Goal: Task Accomplishment & Management: Use online tool/utility

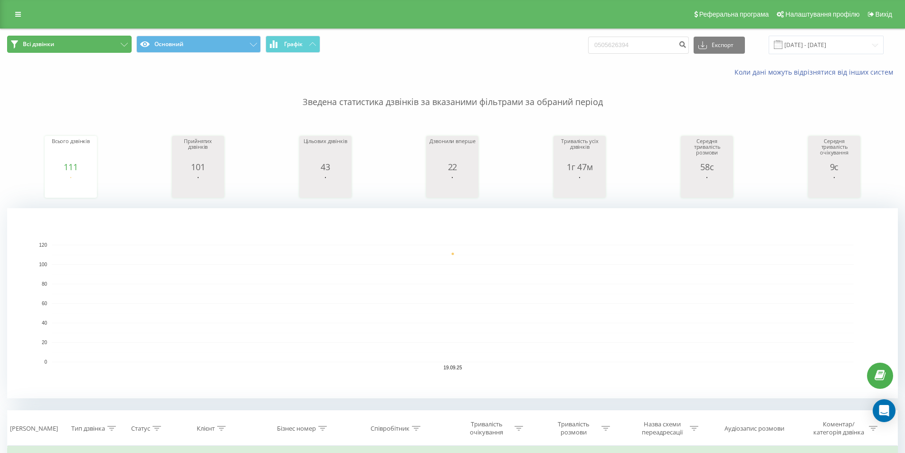
click at [114, 46] on button "Всі дзвінки" at bounding box center [69, 44] width 124 height 17
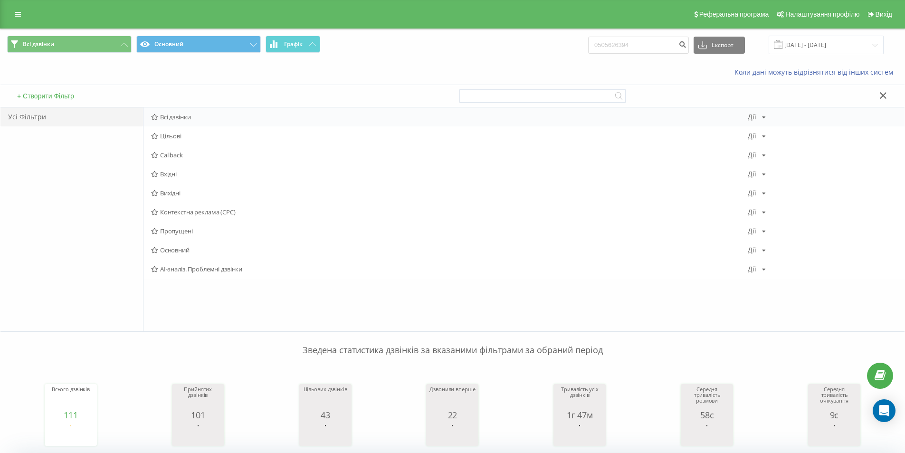
click at [214, 117] on span "Всі дзвінки" at bounding box center [449, 117] width 597 height 7
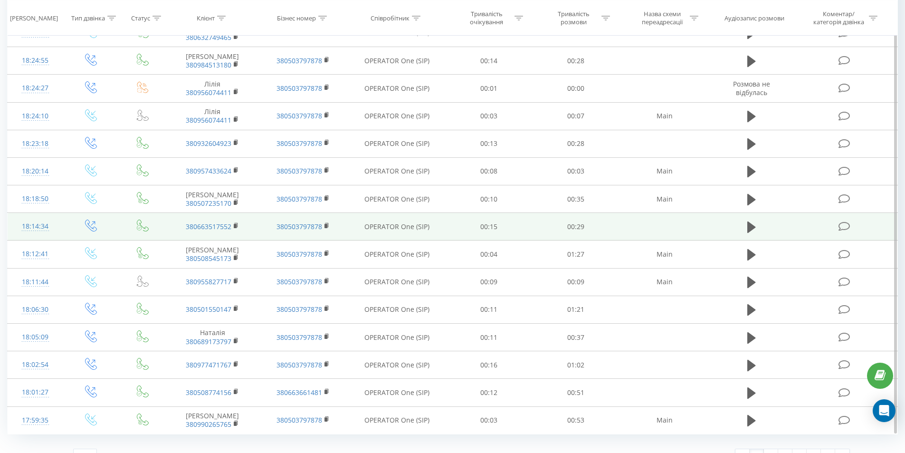
scroll to position [740, 0]
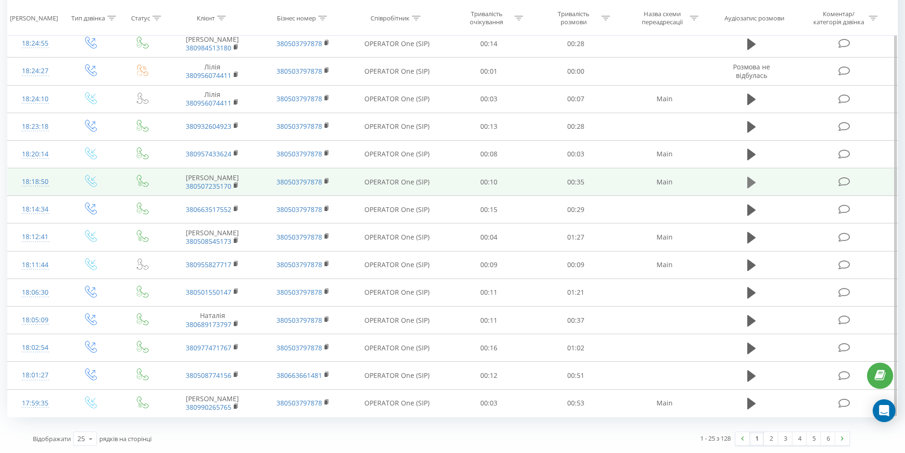
click at [756, 181] on button at bounding box center [751, 182] width 14 height 14
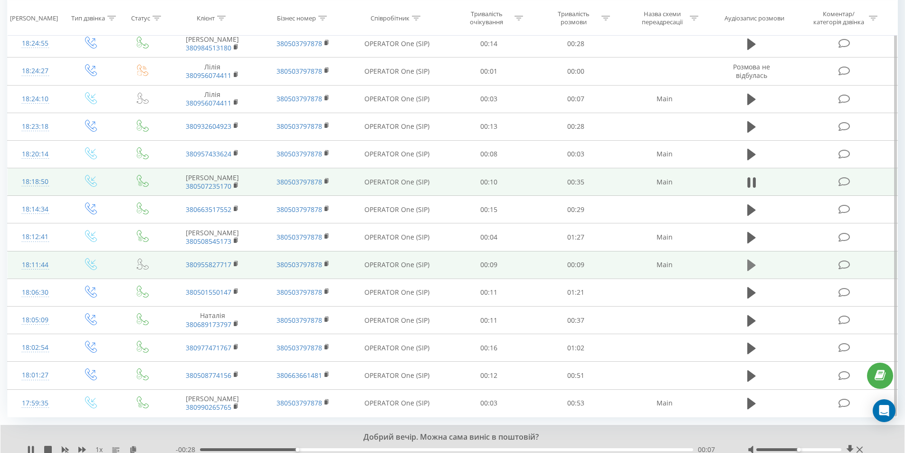
click at [752, 262] on icon at bounding box center [751, 264] width 9 height 13
click at [35, 448] on div "1 x" at bounding box center [101, 450] width 149 height 10
click at [33, 449] on icon at bounding box center [31, 450] width 6 height 8
click at [755, 265] on icon at bounding box center [751, 264] width 9 height 13
drag, startPoint x: 691, startPoint y: 450, endPoint x: 192, endPoint y: 446, distance: 498.8
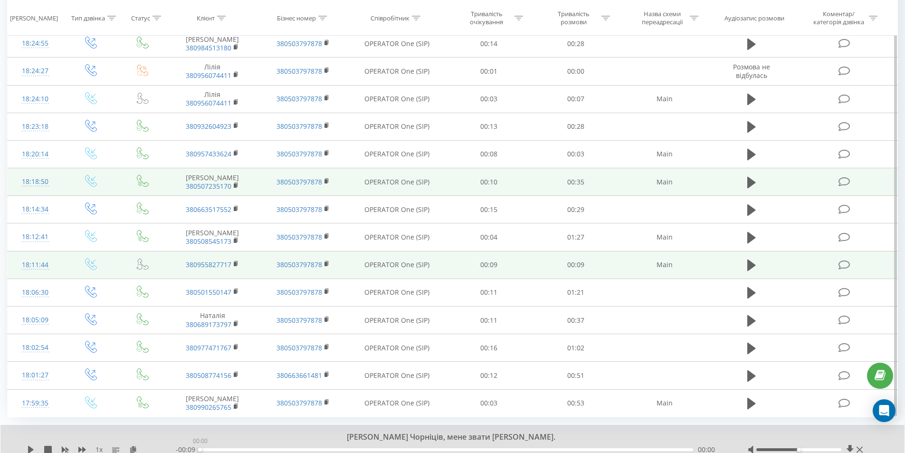
click at [198, 448] on div "00:00" at bounding box center [200, 450] width 4 height 4
click at [29, 448] on icon at bounding box center [31, 450] width 6 height 8
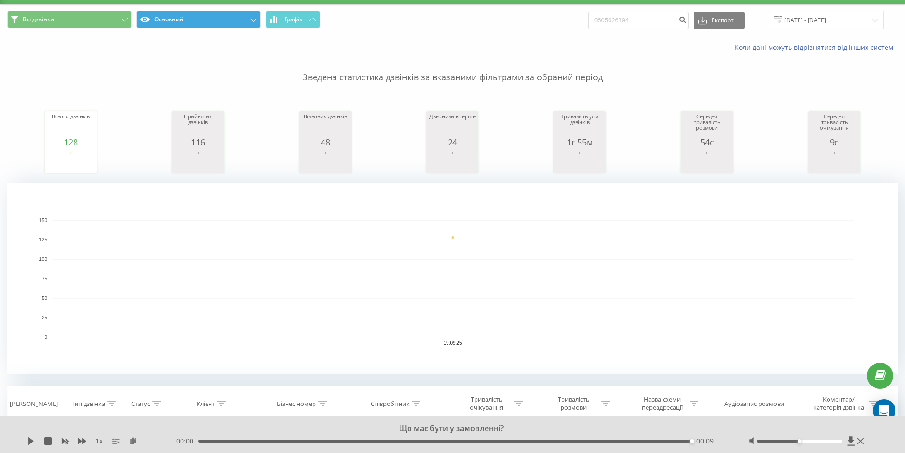
scroll to position [0, 0]
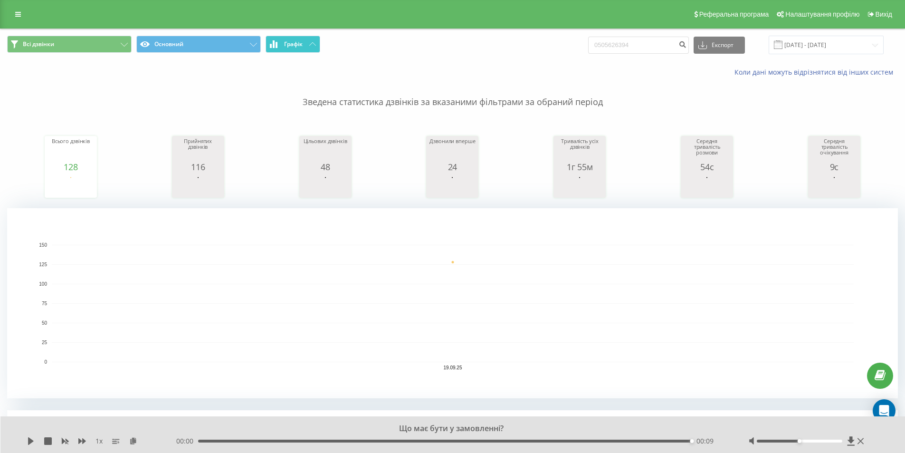
click at [295, 39] on button "Графік" at bounding box center [293, 44] width 55 height 17
click at [298, 46] on span "Графік" at bounding box center [293, 44] width 19 height 7
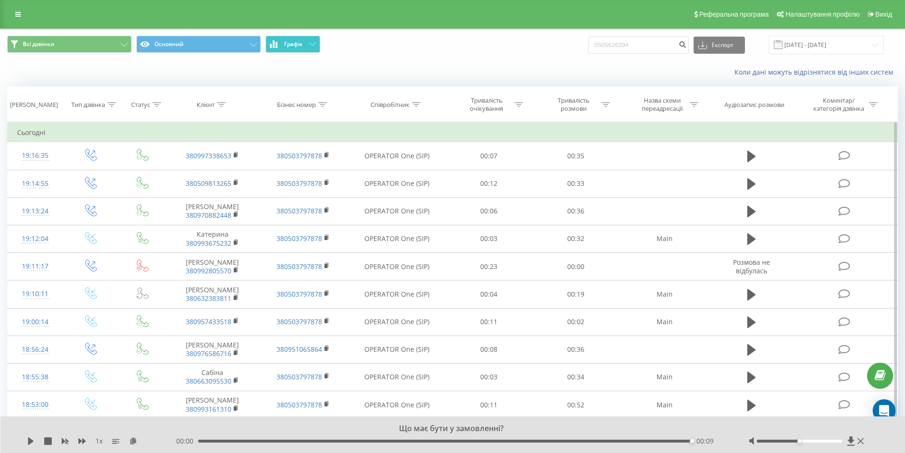
drag, startPoint x: 298, startPoint y: 46, endPoint x: 169, endPoint y: 53, distance: 129.4
click at [296, 46] on span "Графік" at bounding box center [293, 44] width 19 height 7
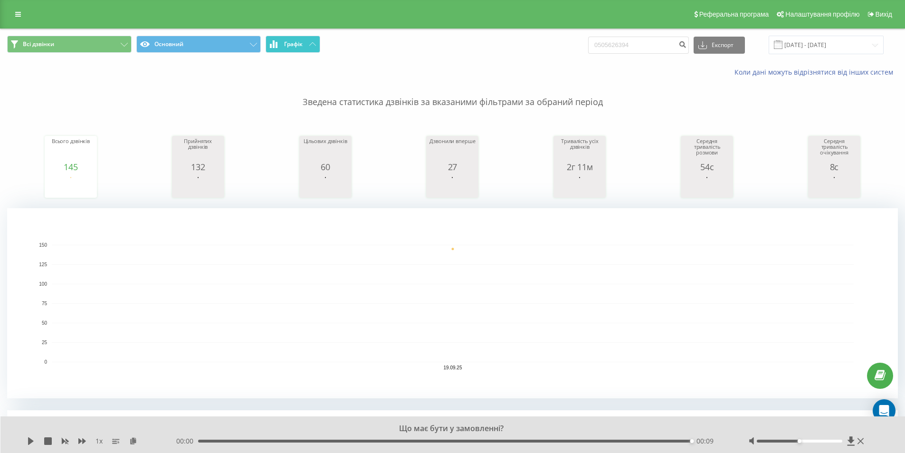
click at [305, 44] on button "Графік" at bounding box center [293, 44] width 55 height 17
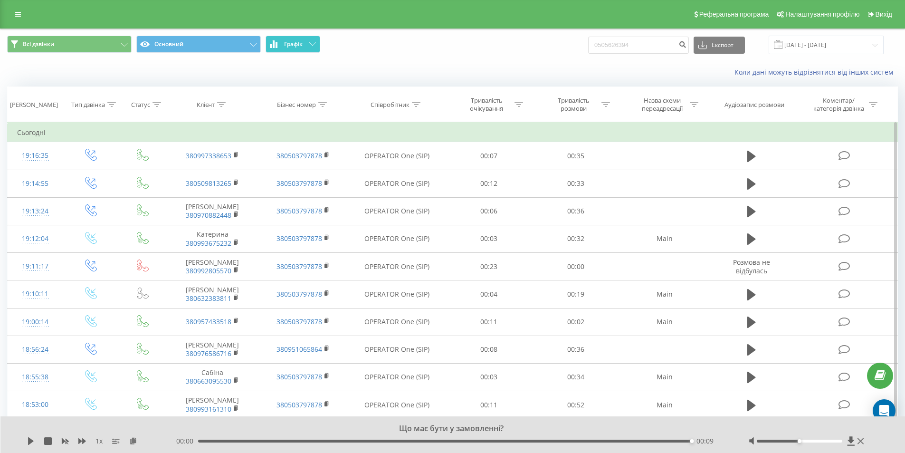
drag, startPoint x: 305, startPoint y: 44, endPoint x: 160, endPoint y: 39, distance: 145.0
click at [303, 44] on button "Графік" at bounding box center [293, 44] width 55 height 17
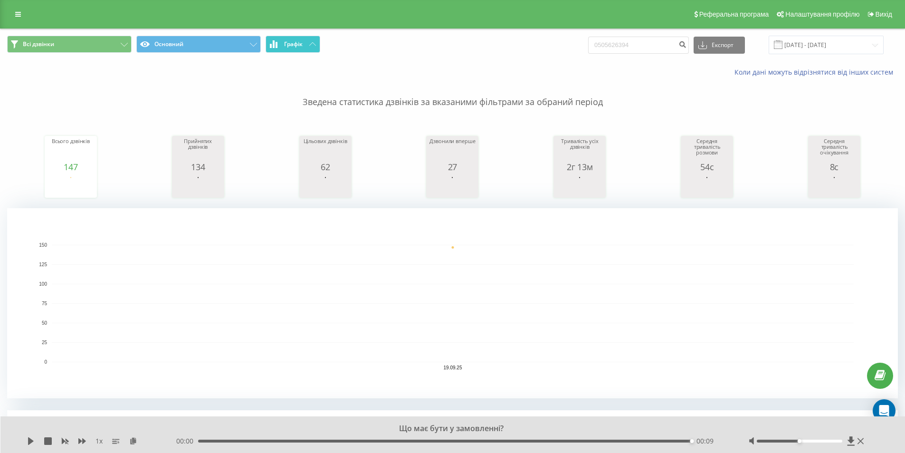
click at [300, 43] on span "Графік" at bounding box center [293, 44] width 19 height 7
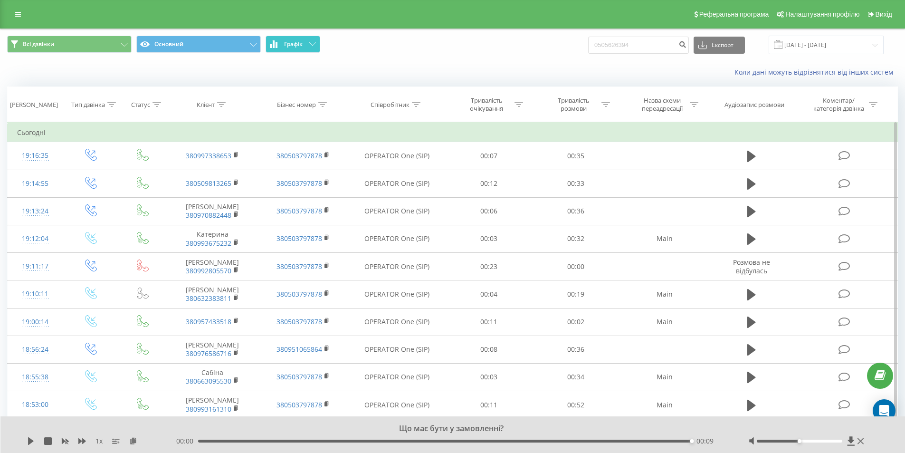
click at [300, 43] on span "Графік" at bounding box center [293, 44] width 19 height 7
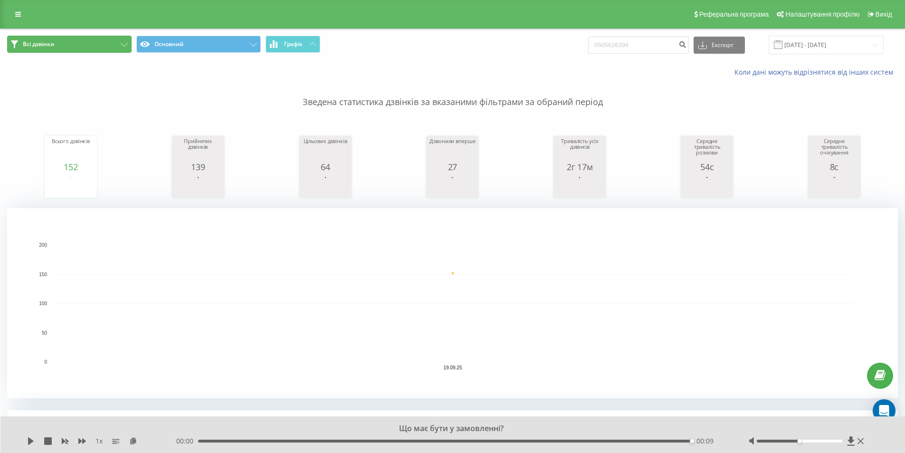
click at [76, 46] on button "Всі дзвінки" at bounding box center [69, 44] width 124 height 17
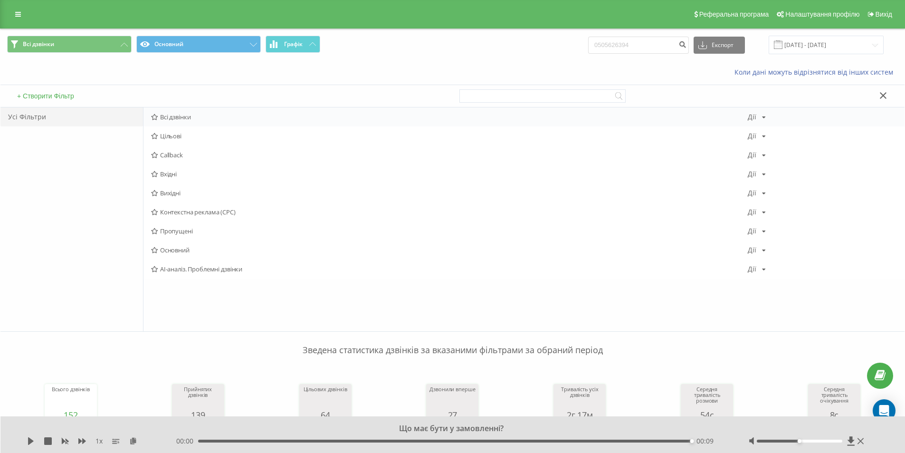
click at [174, 119] on span "Всі дзвінки" at bounding box center [449, 117] width 597 height 7
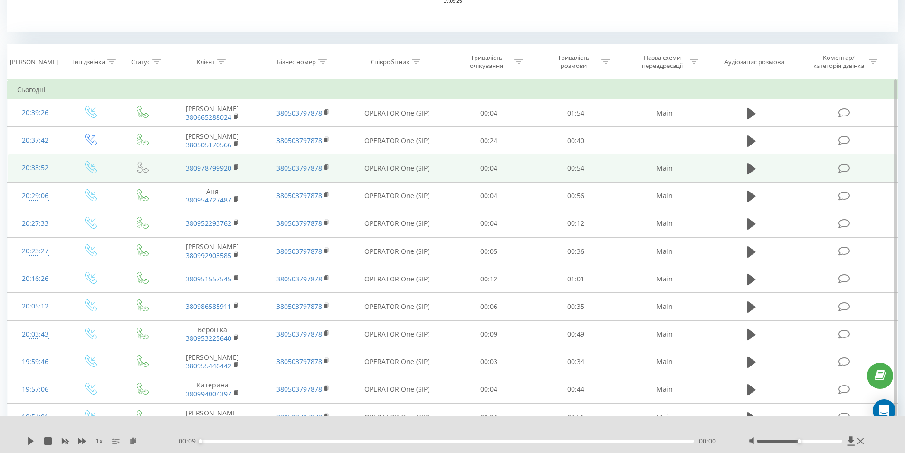
scroll to position [380, 0]
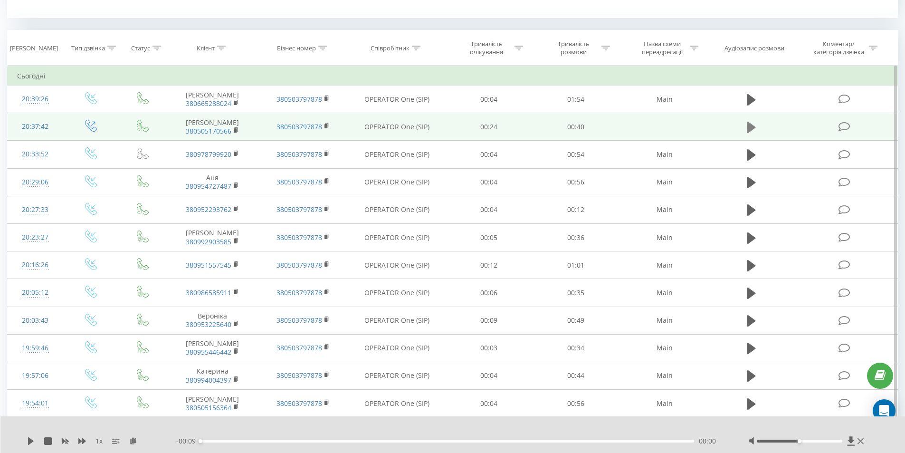
click at [746, 124] on button at bounding box center [751, 127] width 14 height 14
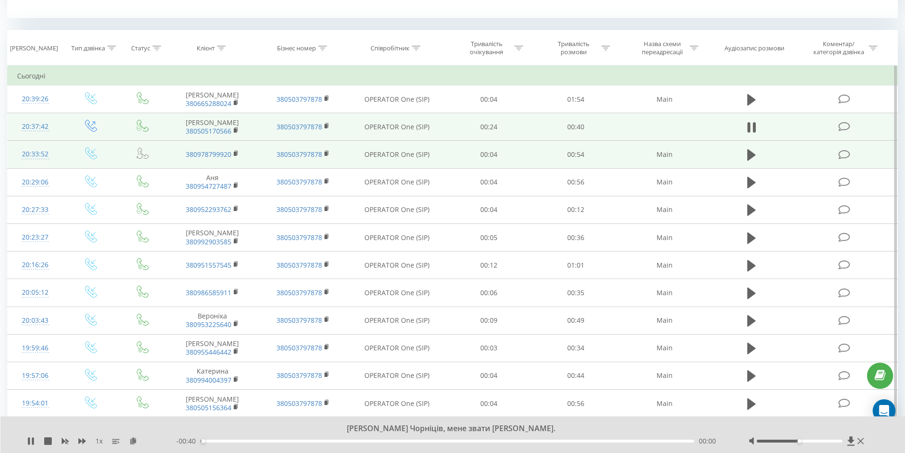
click at [746, 145] on td at bounding box center [752, 155] width 84 height 28
click at [747, 152] on icon at bounding box center [751, 154] width 9 height 13
click at [134, 440] on icon at bounding box center [133, 440] width 8 height 7
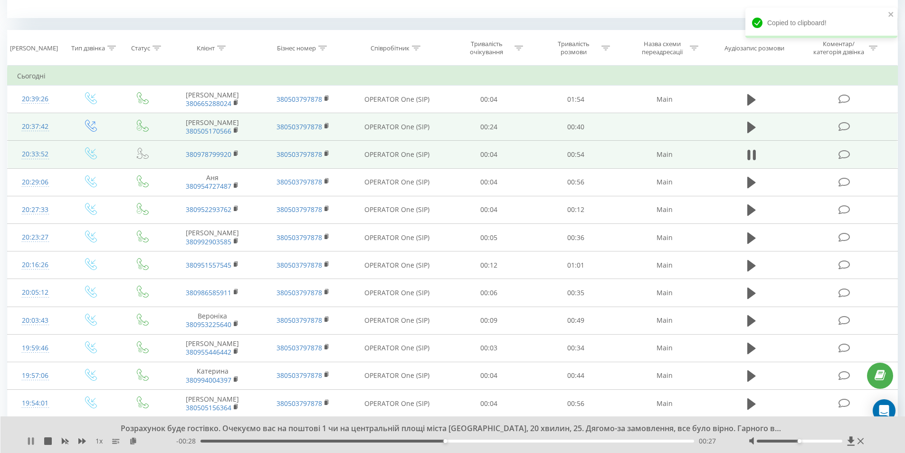
click at [31, 441] on icon at bounding box center [31, 441] width 8 height 8
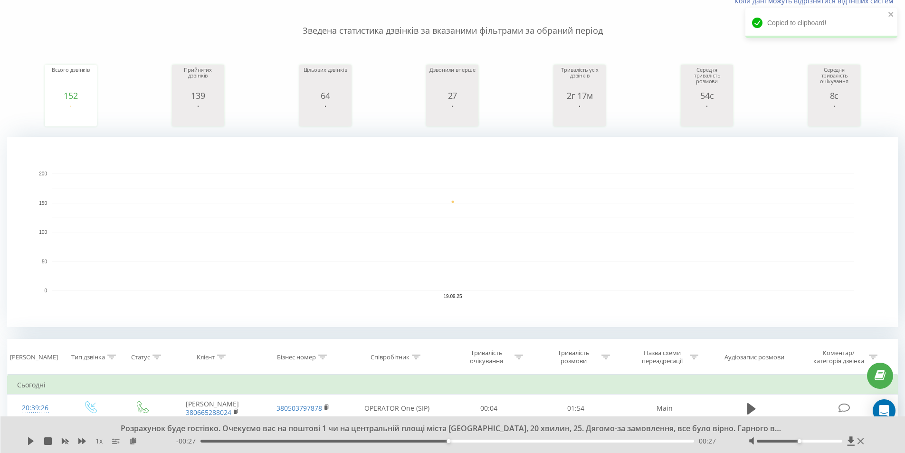
scroll to position [0, 0]
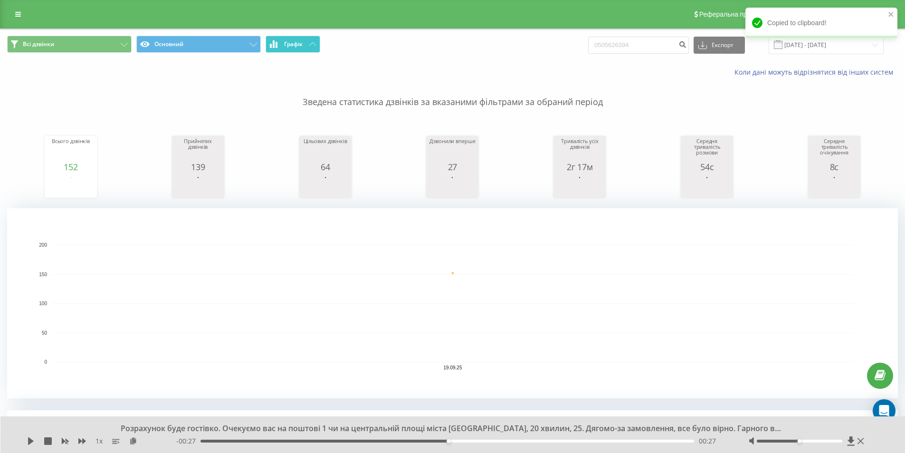
click at [286, 44] on span "Графік" at bounding box center [293, 44] width 19 height 7
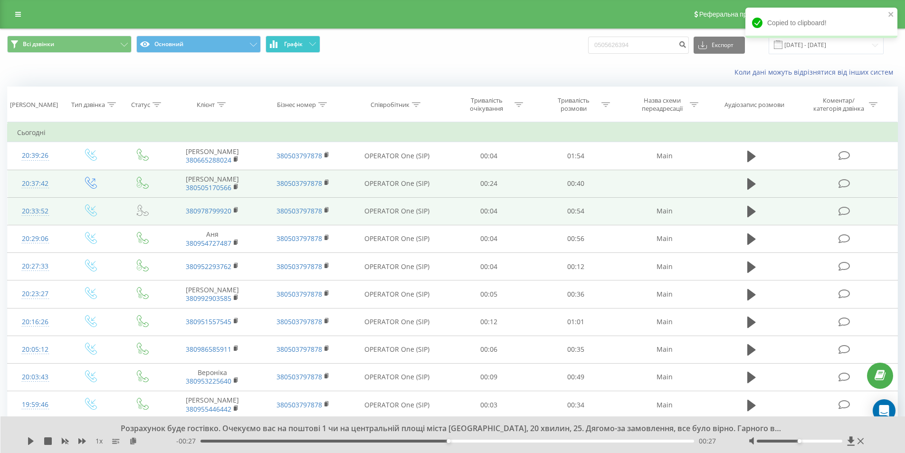
click at [286, 44] on span "Графік" at bounding box center [293, 44] width 19 height 7
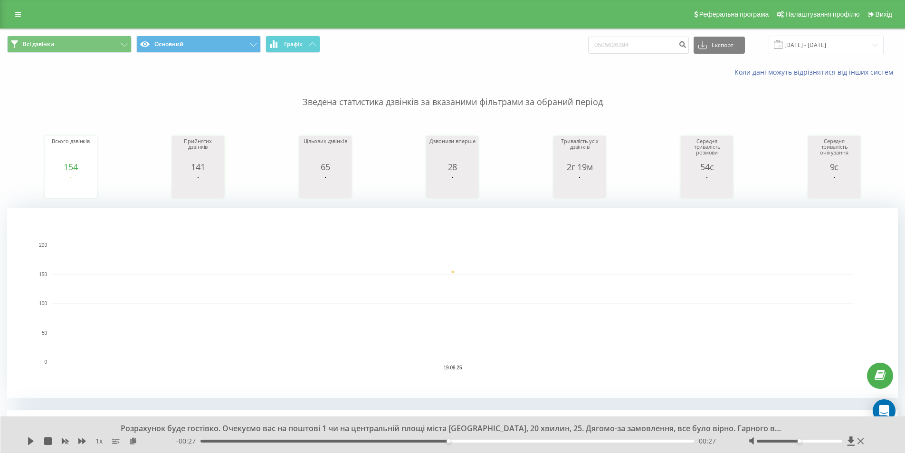
click at [296, 54] on span "Всі дзвінки Основний Графік" at bounding box center [226, 45] width 438 height 19
click at [308, 48] on button "Графік" at bounding box center [293, 44] width 55 height 17
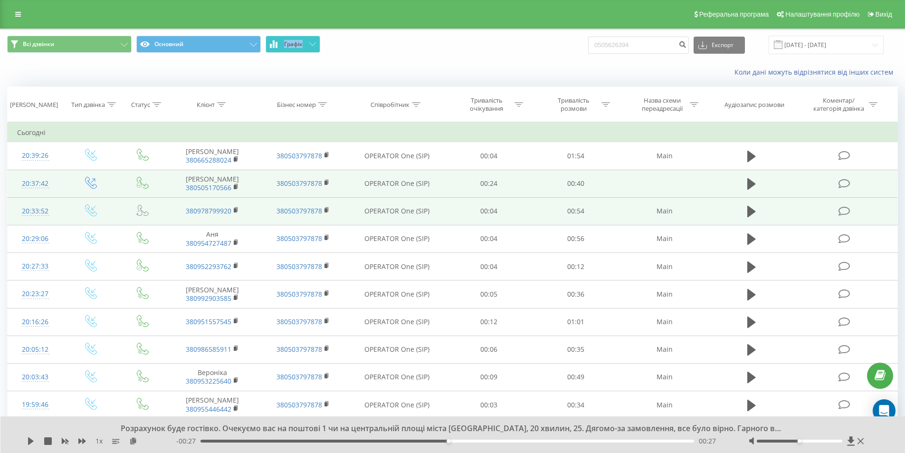
click at [308, 48] on button "Графік" at bounding box center [293, 44] width 55 height 17
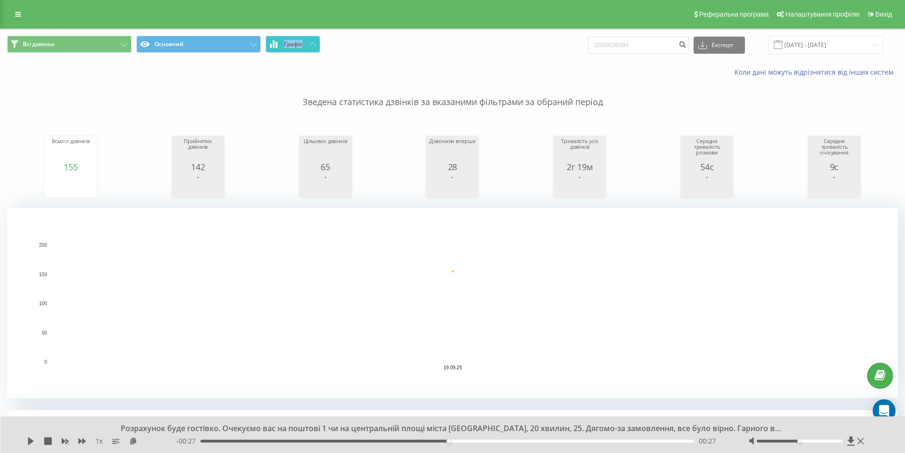
click at [289, 52] on button "Графік" at bounding box center [293, 44] width 55 height 17
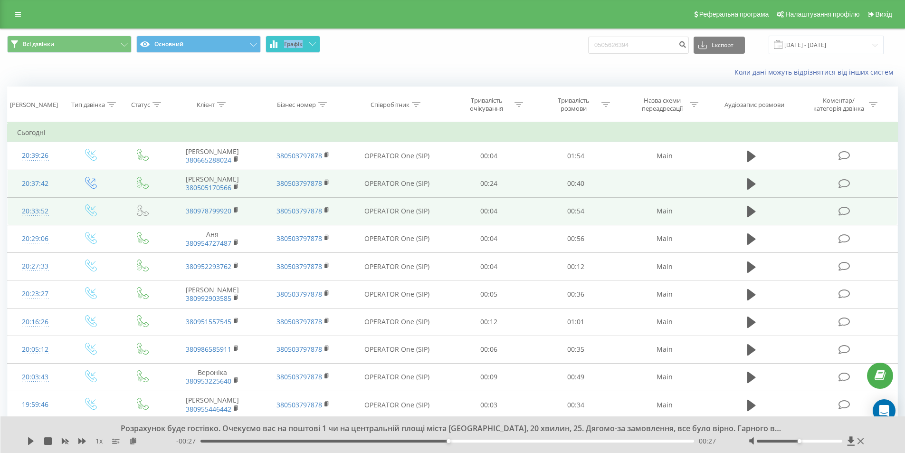
click at [289, 52] on button "Графік" at bounding box center [293, 44] width 55 height 17
